Goal: Task Accomplishment & Management: Manage account settings

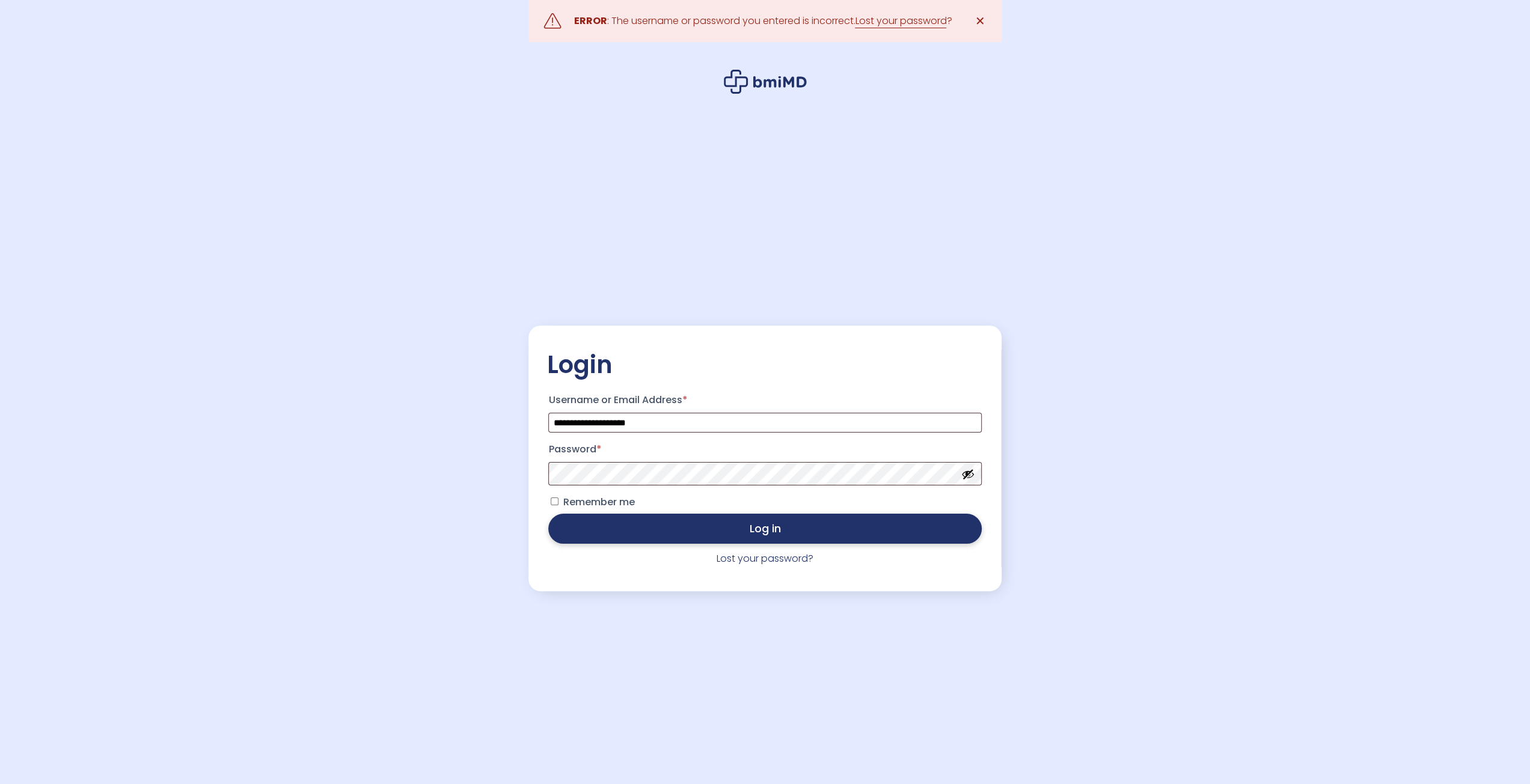
click at [713, 533] on button "Log in" at bounding box center [764, 529] width 433 height 30
click at [766, 563] on link "Lost your password?" at bounding box center [764, 558] width 97 height 14
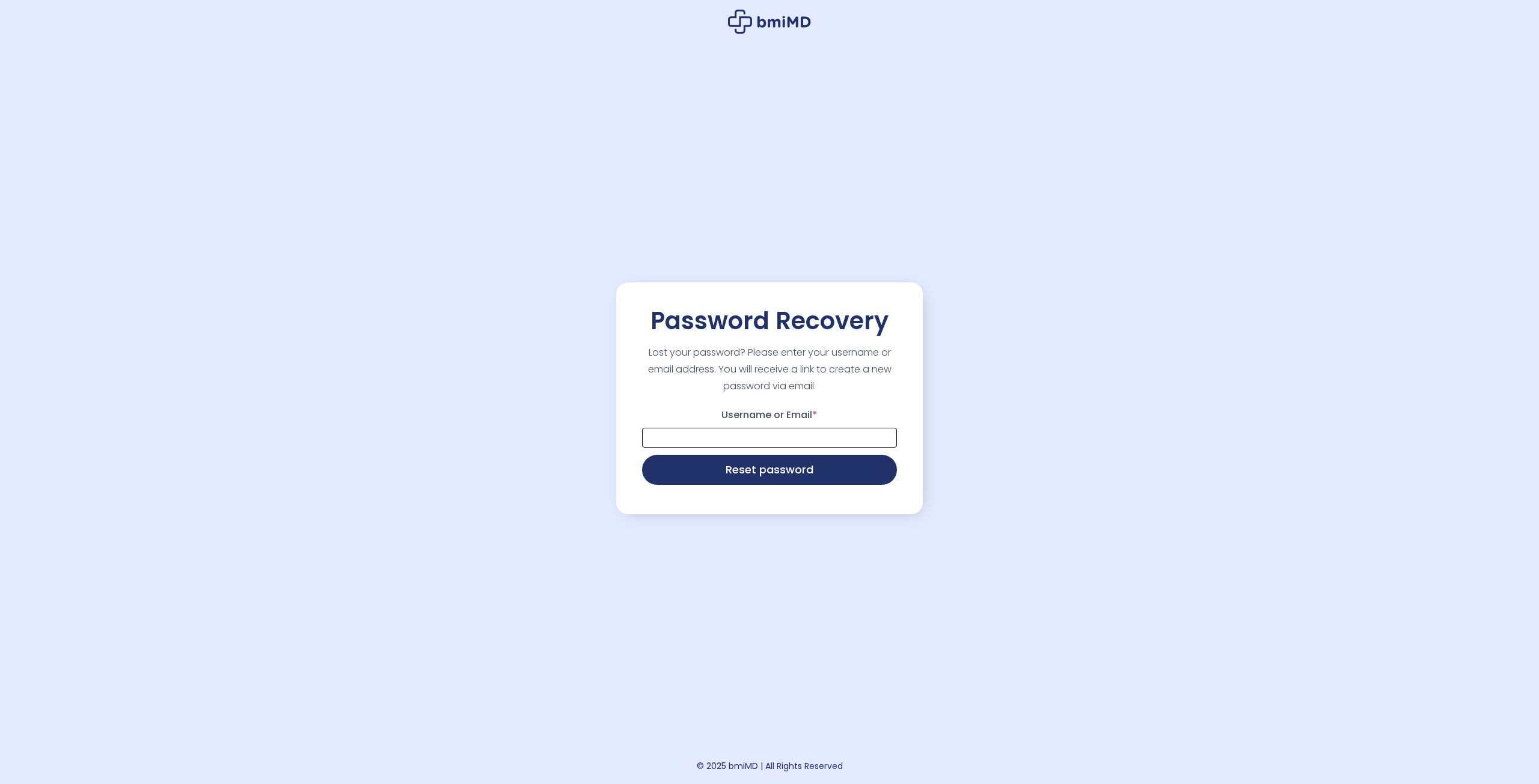
click at [734, 437] on input "Username or Email *" at bounding box center [770, 437] width 255 height 20
type input "**********"
click at [754, 480] on button "Reset password" at bounding box center [770, 469] width 255 height 30
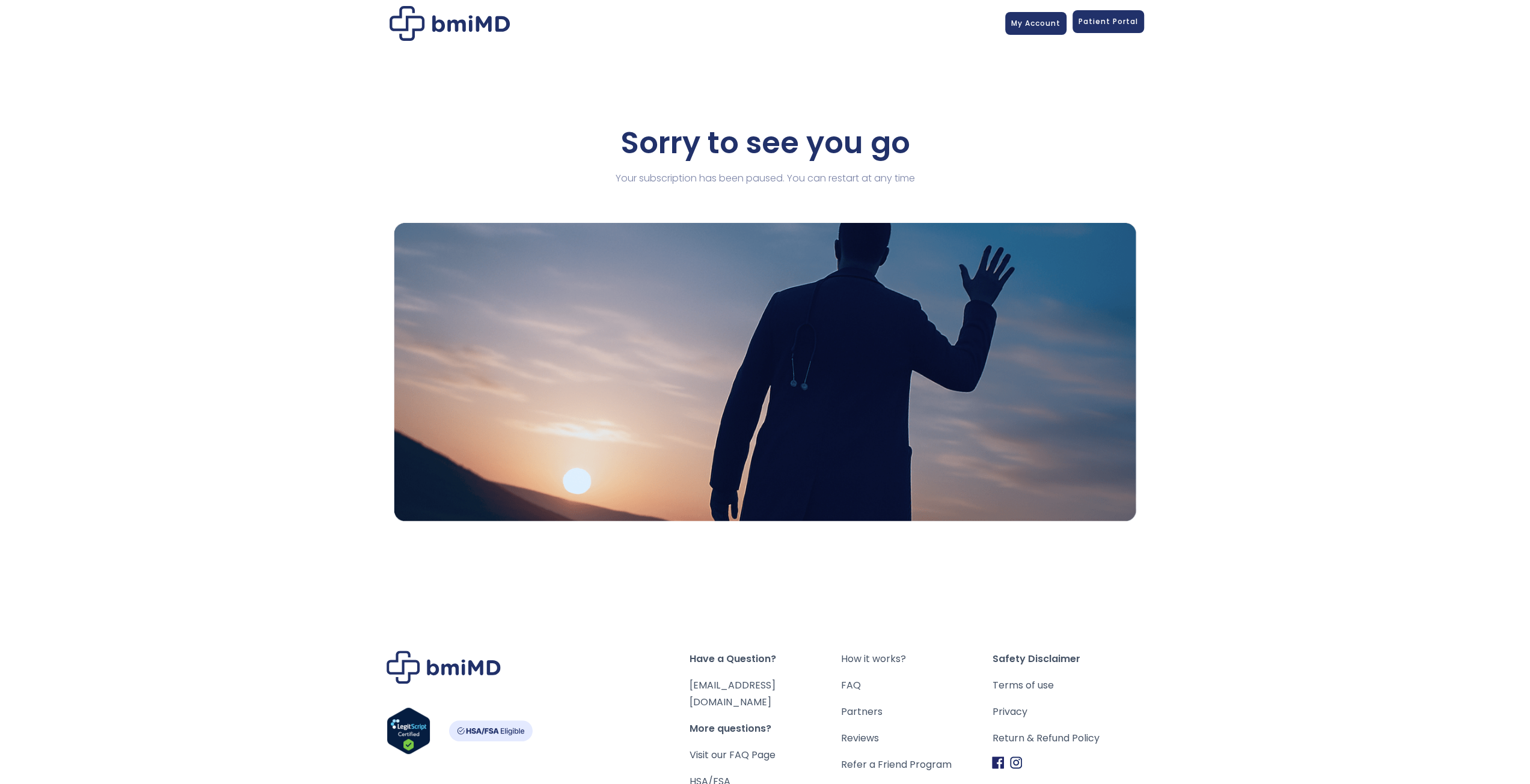
click at [1115, 21] on span "Patient Portal" at bounding box center [1108, 22] width 59 height 10
